Goal: Find specific page/section: Find specific page/section

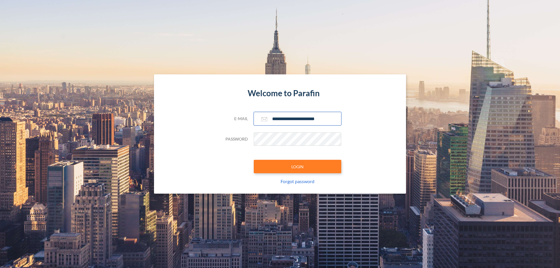
type input "**********"
click at [297, 167] on button "LOGIN" at bounding box center [297, 166] width 87 height 13
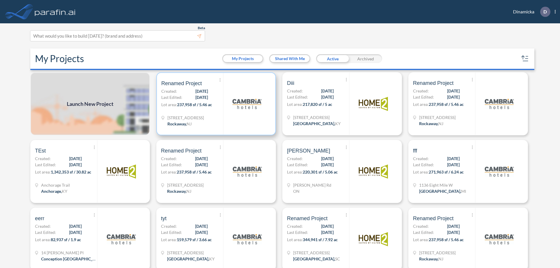
scroll to position [1, 0]
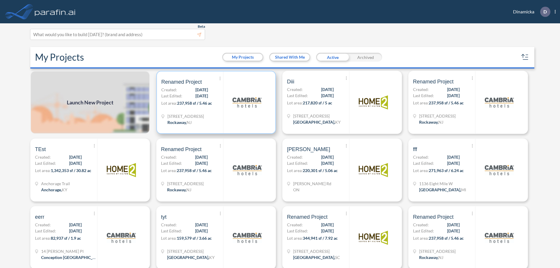
click at [215, 102] on p "Lot area: 237,958 sf / 5.46 ac" at bounding box center [192, 104] width 62 height 8
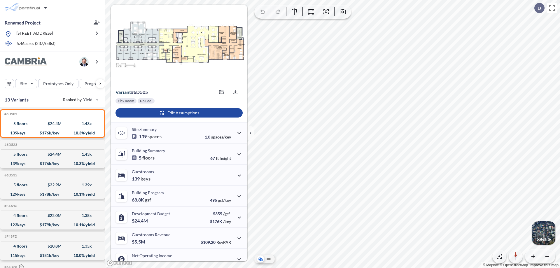
scroll to position [29, 0]
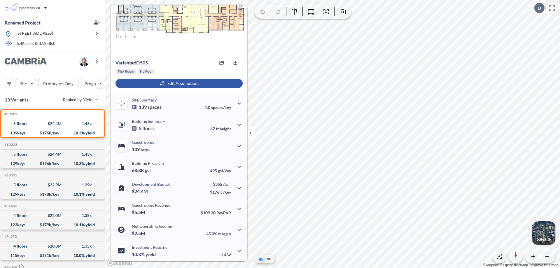
click at [178, 83] on div "button" at bounding box center [178, 83] width 127 height 9
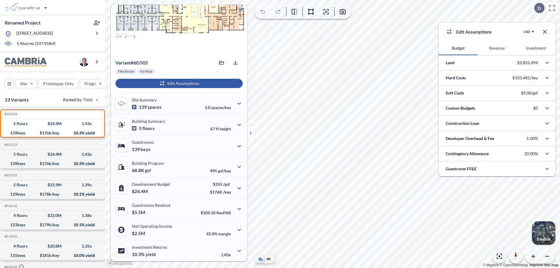
click at [536, 48] on button "Investment" at bounding box center [535, 48] width 39 height 14
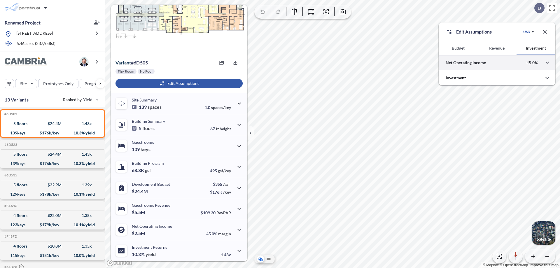
click at [497, 63] on div at bounding box center [497, 62] width 117 height 15
